Goal: Information Seeking & Learning: Understand process/instructions

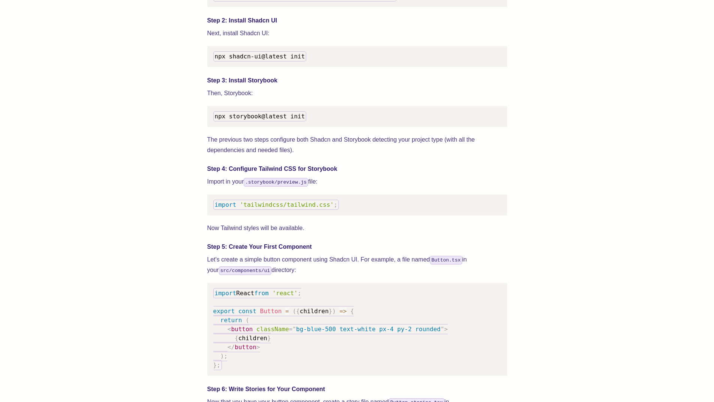
scroll to position [825, 0]
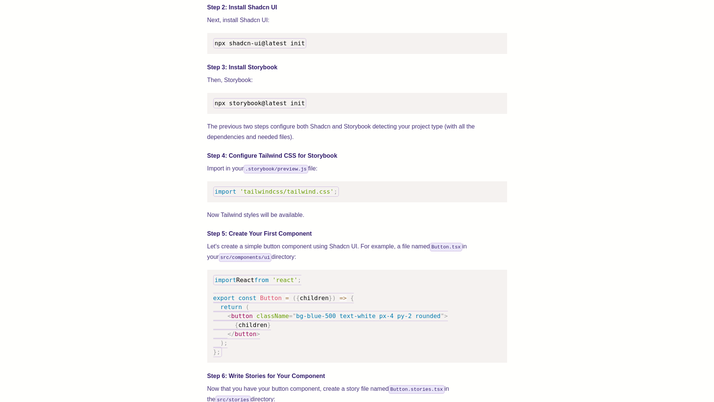
click at [413, 12] on h4 "Step 2: Install Shadcn UI" at bounding box center [357, 7] width 300 height 9
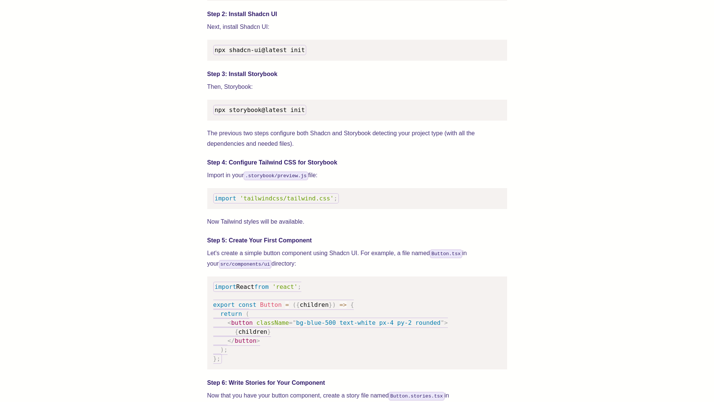
scroll to position [600, 0]
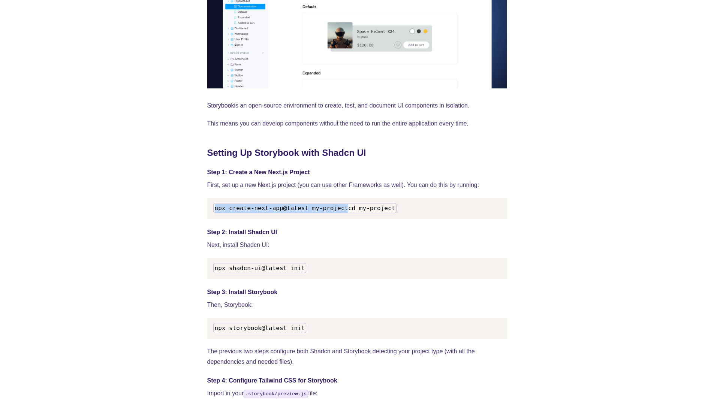
drag, startPoint x: 362, startPoint y: 212, endPoint x: 205, endPoint y: 210, distance: 157.2
drag, startPoint x: 309, startPoint y: 216, endPoint x: 207, endPoint y: 218, distance: 102.8
click at [207, 218] on pre "npx create-next-app@latest my-project cd my-project" at bounding box center [357, 208] width 300 height 21
click at [334, 219] on pre "npx create-next-app@latest my-project cd my-project" at bounding box center [357, 208] width 300 height 21
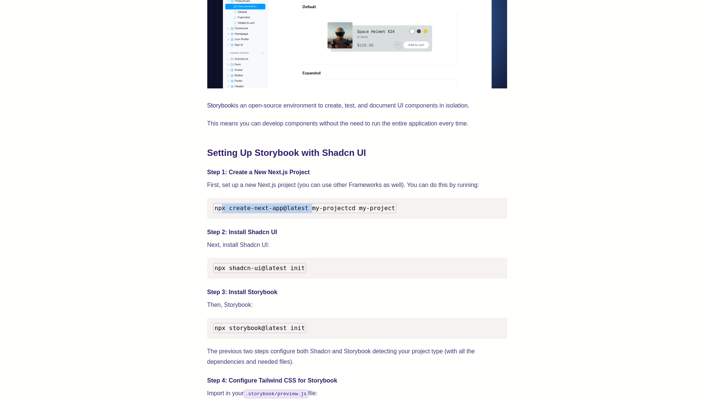
drag, startPoint x: 305, startPoint y: 209, endPoint x: 207, endPoint y: 204, distance: 98.4
click at [211, 204] on pre "npx create-next-app@latest my-project cd my-project" at bounding box center [357, 208] width 300 height 21
drag, startPoint x: 300, startPoint y: 208, endPoint x: 171, endPoint y: 204, distance: 128.7
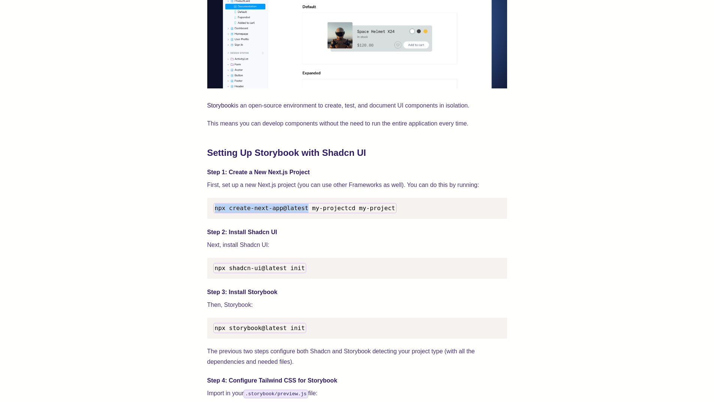
copy span "npx create-next-app@latest"
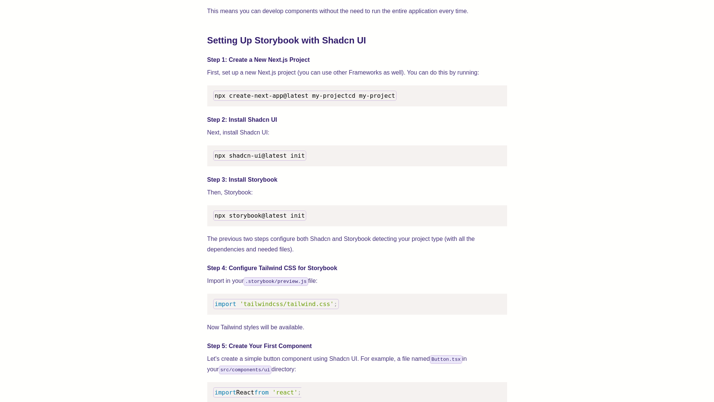
scroll to position [788, 0]
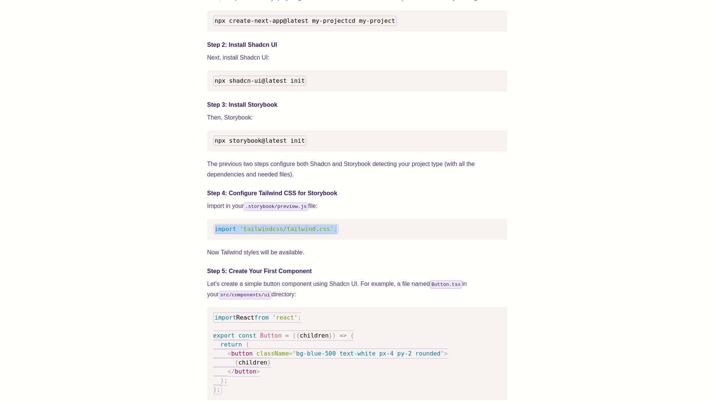
drag, startPoint x: 329, startPoint y: 242, endPoint x: 171, endPoint y: 237, distance: 158.3
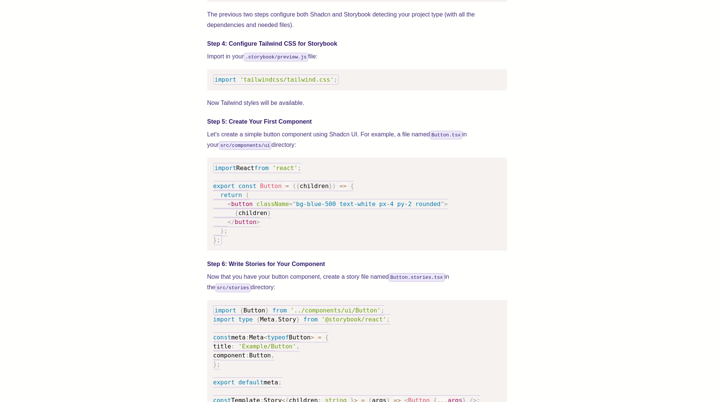
scroll to position [975, 0]
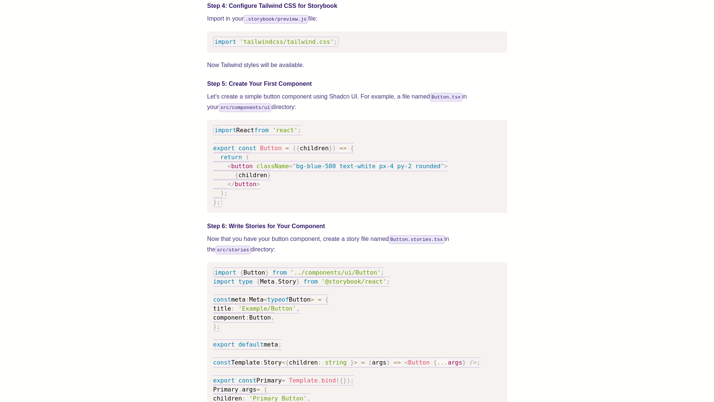
click at [239, 152] on span "const" at bounding box center [248, 148] width 18 height 7
drag, startPoint x: 237, startPoint y: 166, endPoint x: 246, endPoint y: 188, distance: 24.4
click at [245, 188] on code "import React from 'react' ; export const Button = ( { children } ) => { return …" at bounding box center [330, 166] width 235 height 82
click at [257, 192] on pre "import React from 'react' ; export const Button = ( { children } ) => { return …" at bounding box center [357, 166] width 300 height 93
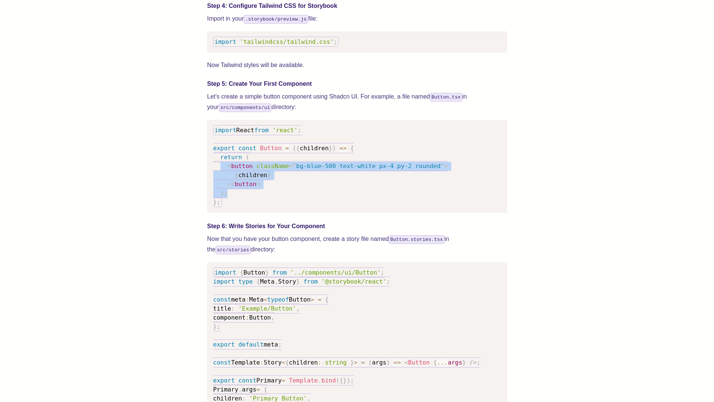
drag, startPoint x: 282, startPoint y: 202, endPoint x: 216, endPoint y: 170, distance: 73.3
click at [219, 171] on pre "import React from 'react' ; export const Button = ( { children } ) => { return …" at bounding box center [357, 166] width 300 height 93
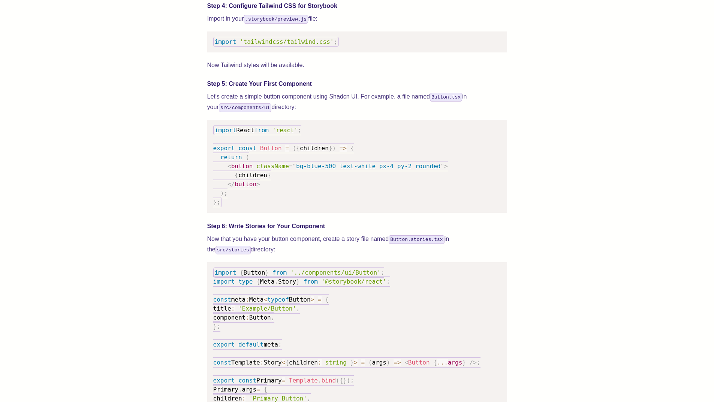
click at [216, 161] on span at bounding box center [216, 157] width 7 height 7
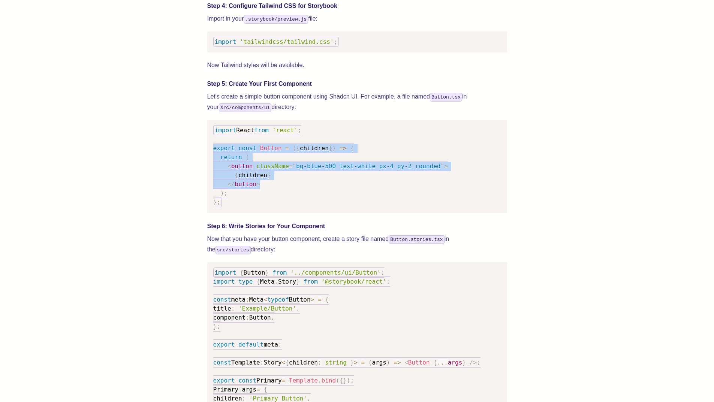
drag, startPoint x: 284, startPoint y: 194, endPoint x: 211, endPoint y: 160, distance: 80.7
click at [211, 160] on pre "import React from 'react' ; export const Button = ( { children } ) => { return …" at bounding box center [357, 166] width 300 height 93
click at [211, 159] on pre "import React from 'react' ; export const Button = ( { children } ) => { return …" at bounding box center [357, 166] width 300 height 93
drag, startPoint x: 285, startPoint y: 189, endPoint x: 213, endPoint y: 161, distance: 78.0
click at [213, 161] on pre "import React from 'react' ; export const Button = ( { children } ) => { return …" at bounding box center [357, 166] width 300 height 93
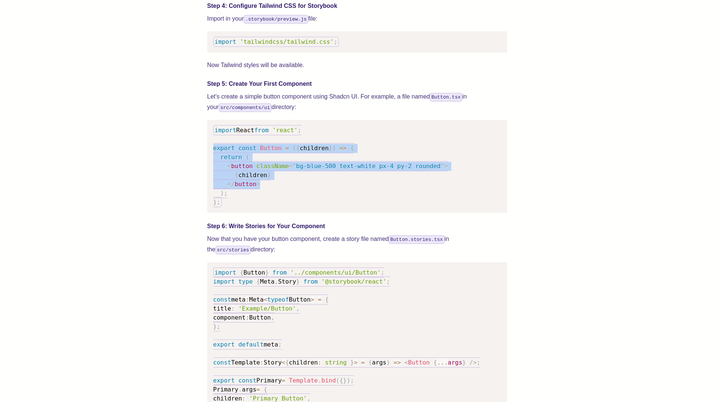
click at [213, 161] on pre "import React from 'react' ; export const Button = ( { children } ) => { return …" at bounding box center [357, 166] width 300 height 93
drag, startPoint x: 324, startPoint y: 191, endPoint x: 204, endPoint y: 154, distance: 125.6
click at [204, 154] on div "We wrote this guide to show you how to set up both Shadcn UI and Storybook to c…" at bounding box center [357, 253] width 654 height 1896
drag, startPoint x: 220, startPoint y: 171, endPoint x: 165, endPoint y: 150, distance: 58.6
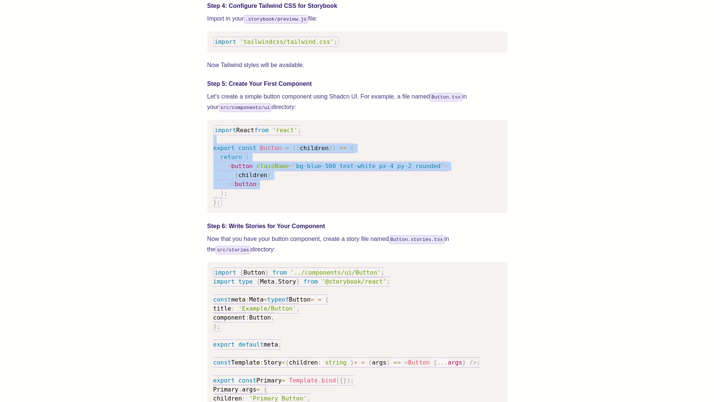
click at [165, 150] on div "We wrote this guide to show you how to set up both Shadcn UI and Storybook to c…" at bounding box center [357, 253] width 654 height 1896
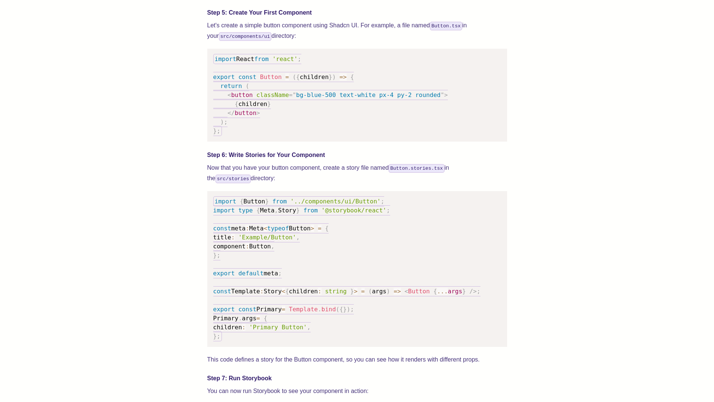
scroll to position [1013, 0]
